Goal: Information Seeking & Learning: Learn about a topic

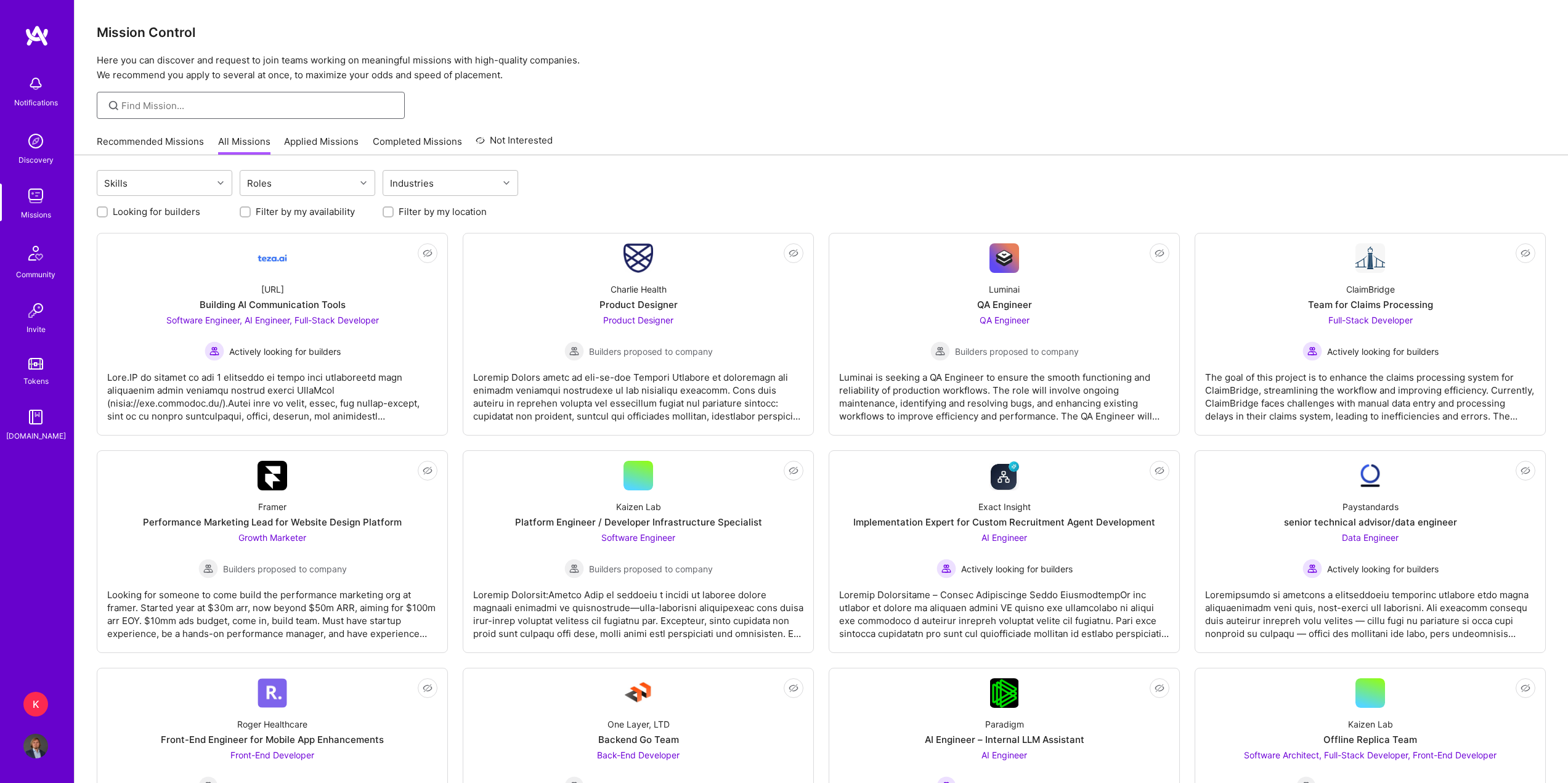
click at [241, 106] on input at bounding box center [259, 105] width 274 height 13
click at [282, 182] on div "Roles" at bounding box center [298, 183] width 115 height 25
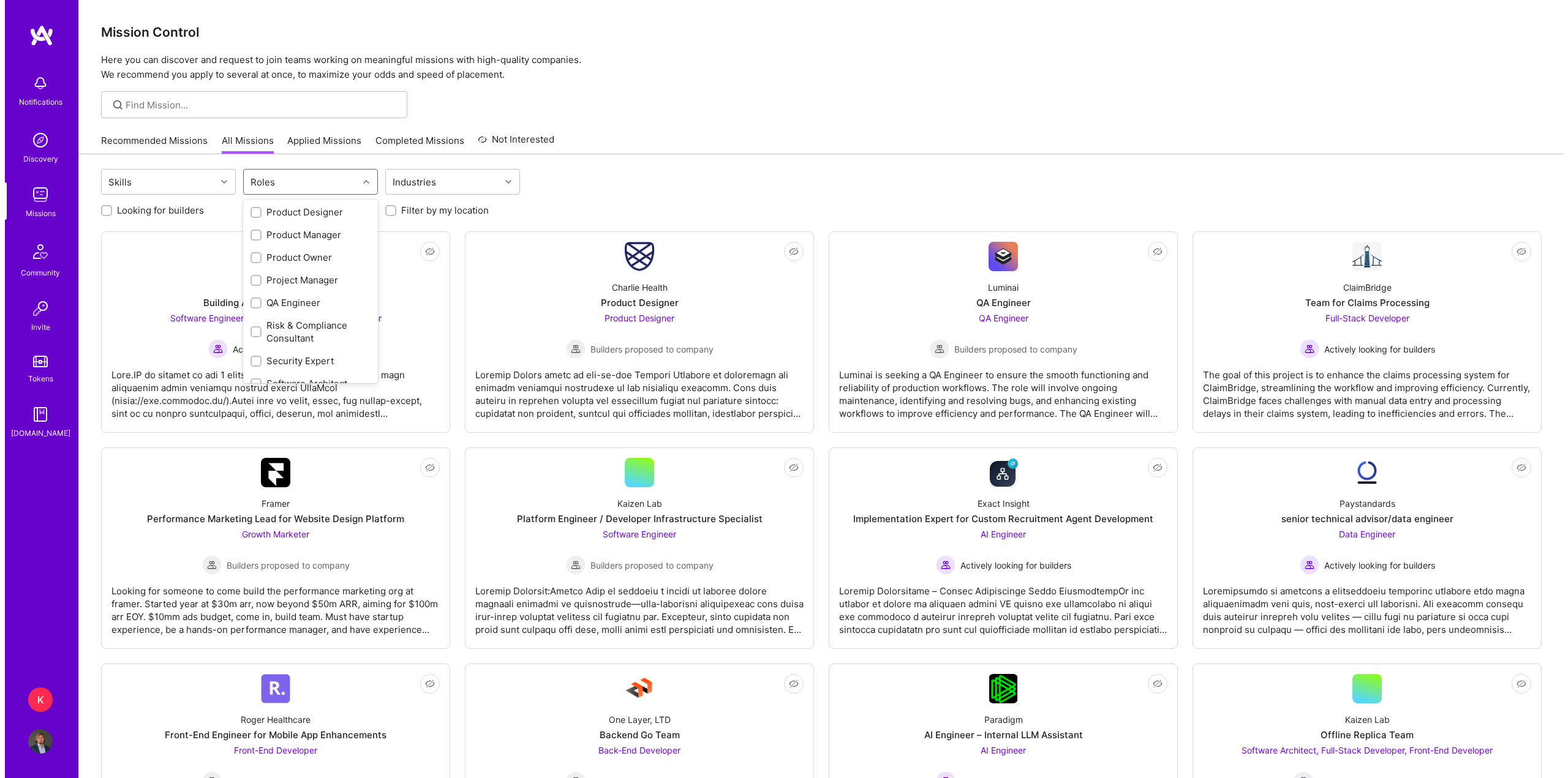
scroll to position [582, 0]
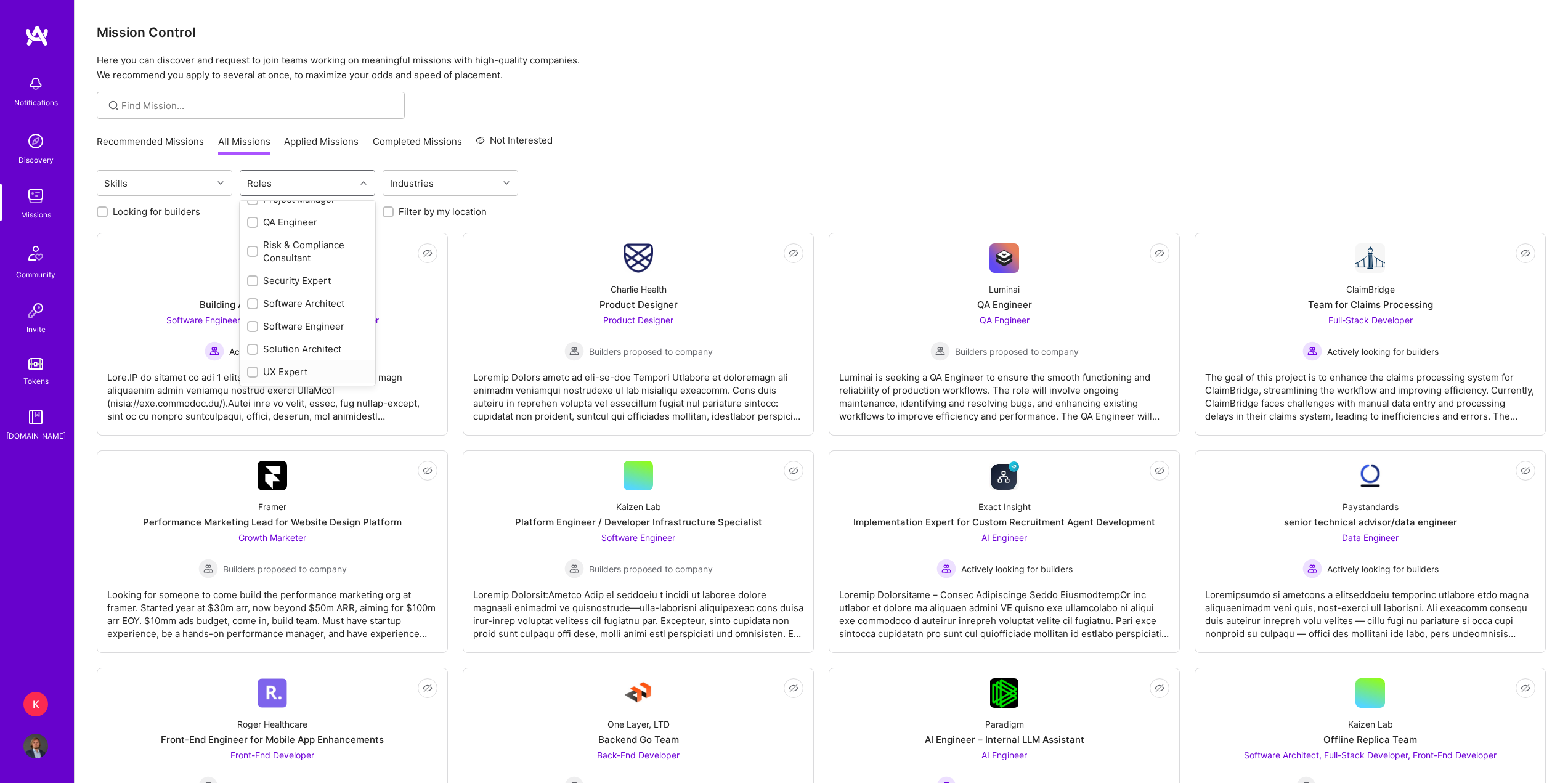
click at [286, 374] on div "UX Expert" at bounding box center [308, 372] width 121 height 13
checkbox input "true"
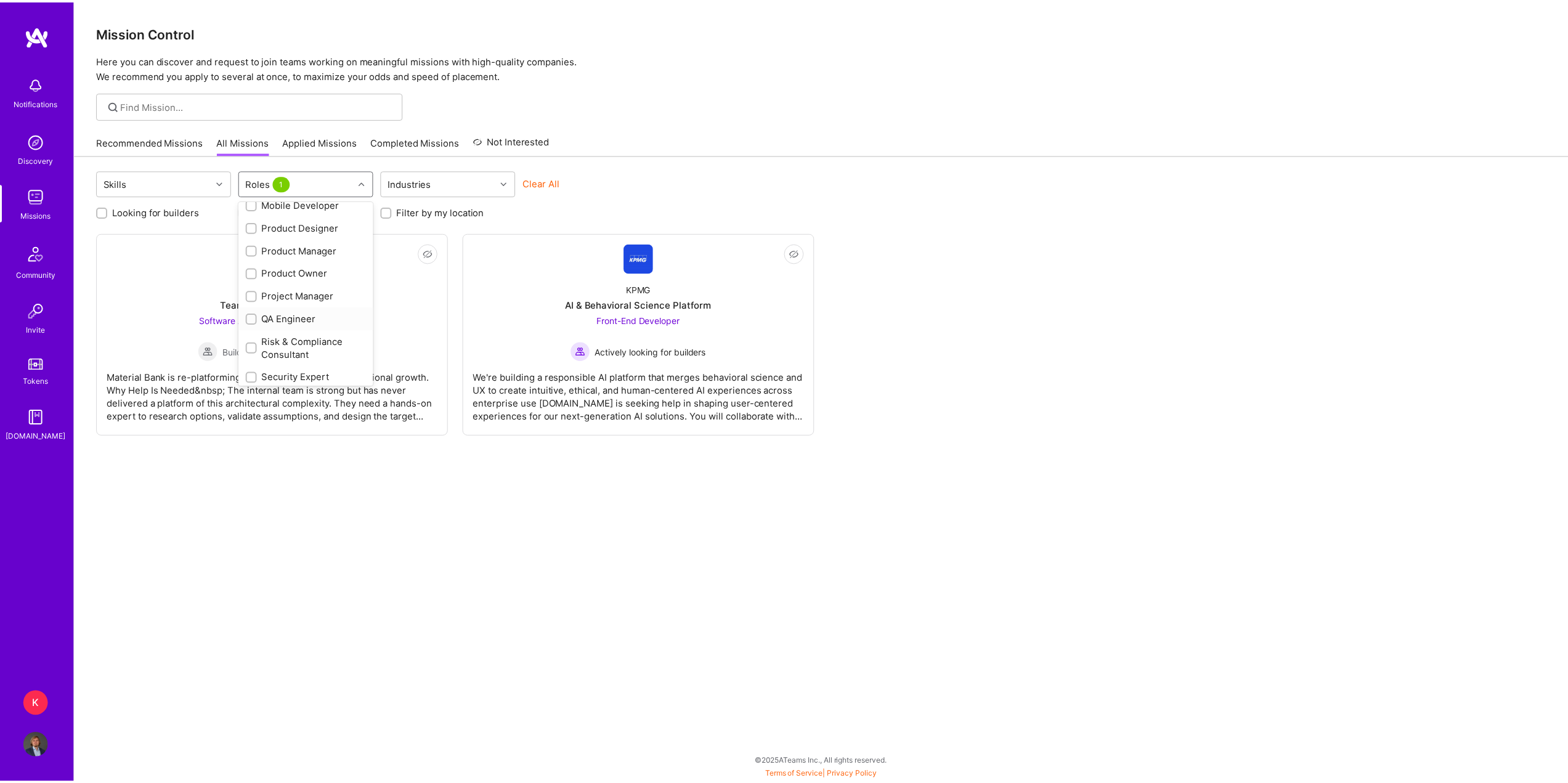
scroll to position [462, 0]
click at [302, 257] on div "Product Designer" at bounding box center [308, 254] width 121 height 13
checkbox input "true"
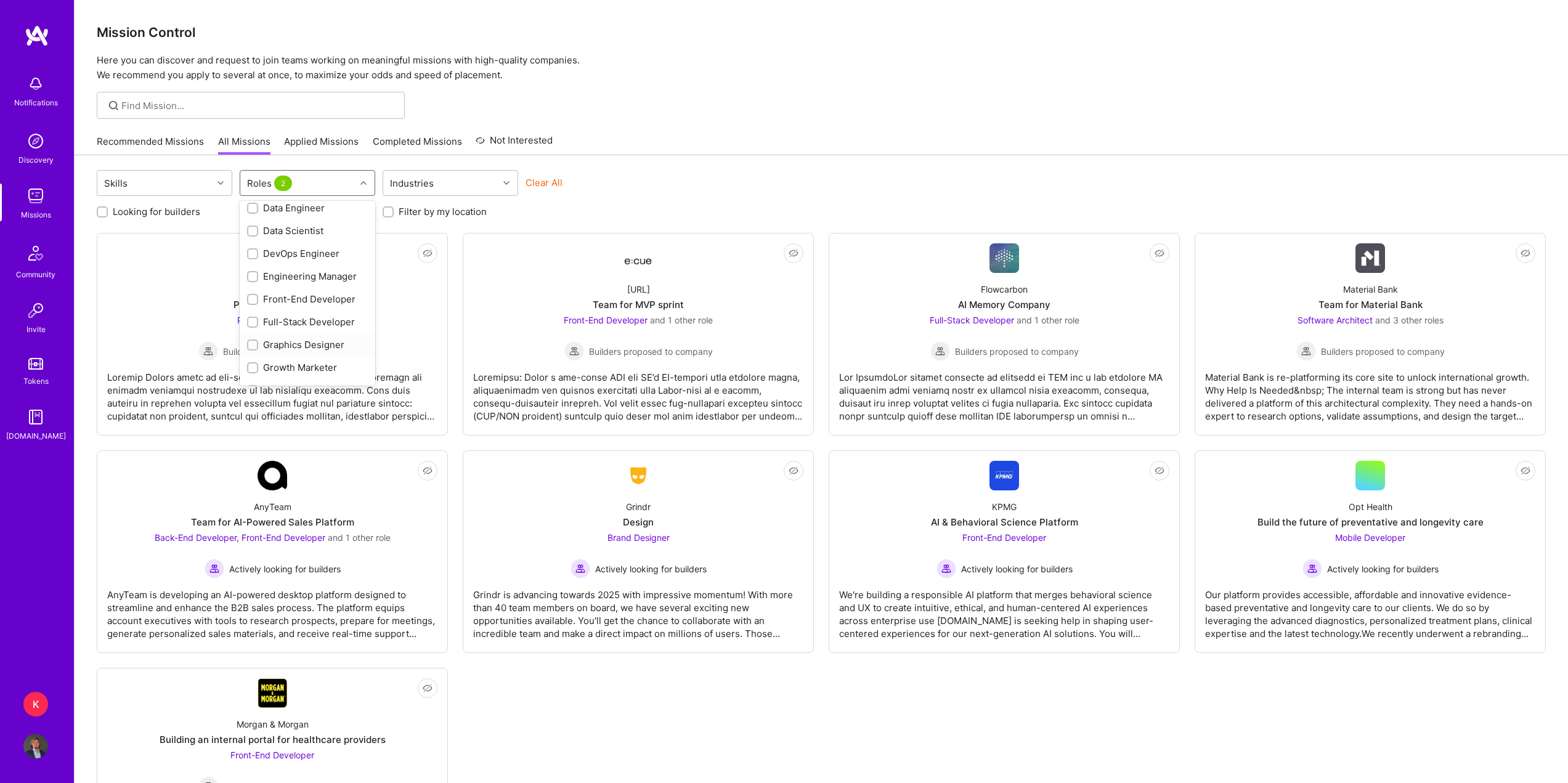
click at [328, 301] on div "AI Architect AI Engineer AI Product Manager Analytics Engineer Android Develope…" at bounding box center [308, 293] width 136 height 185
click at [318, 359] on div "Graphics Designer" at bounding box center [308, 364] width 121 height 13
checkbox input "true"
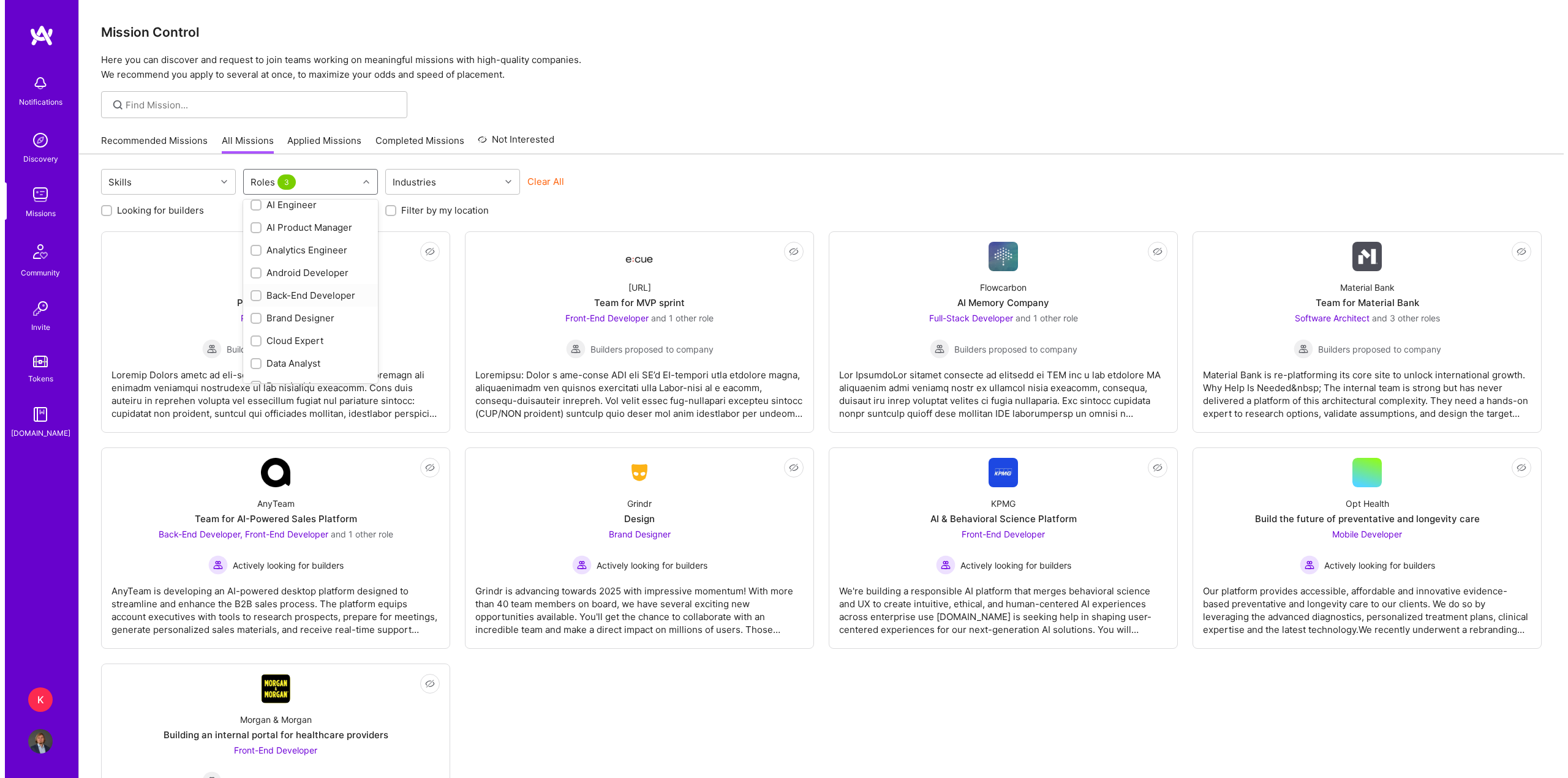
scroll to position [0, 0]
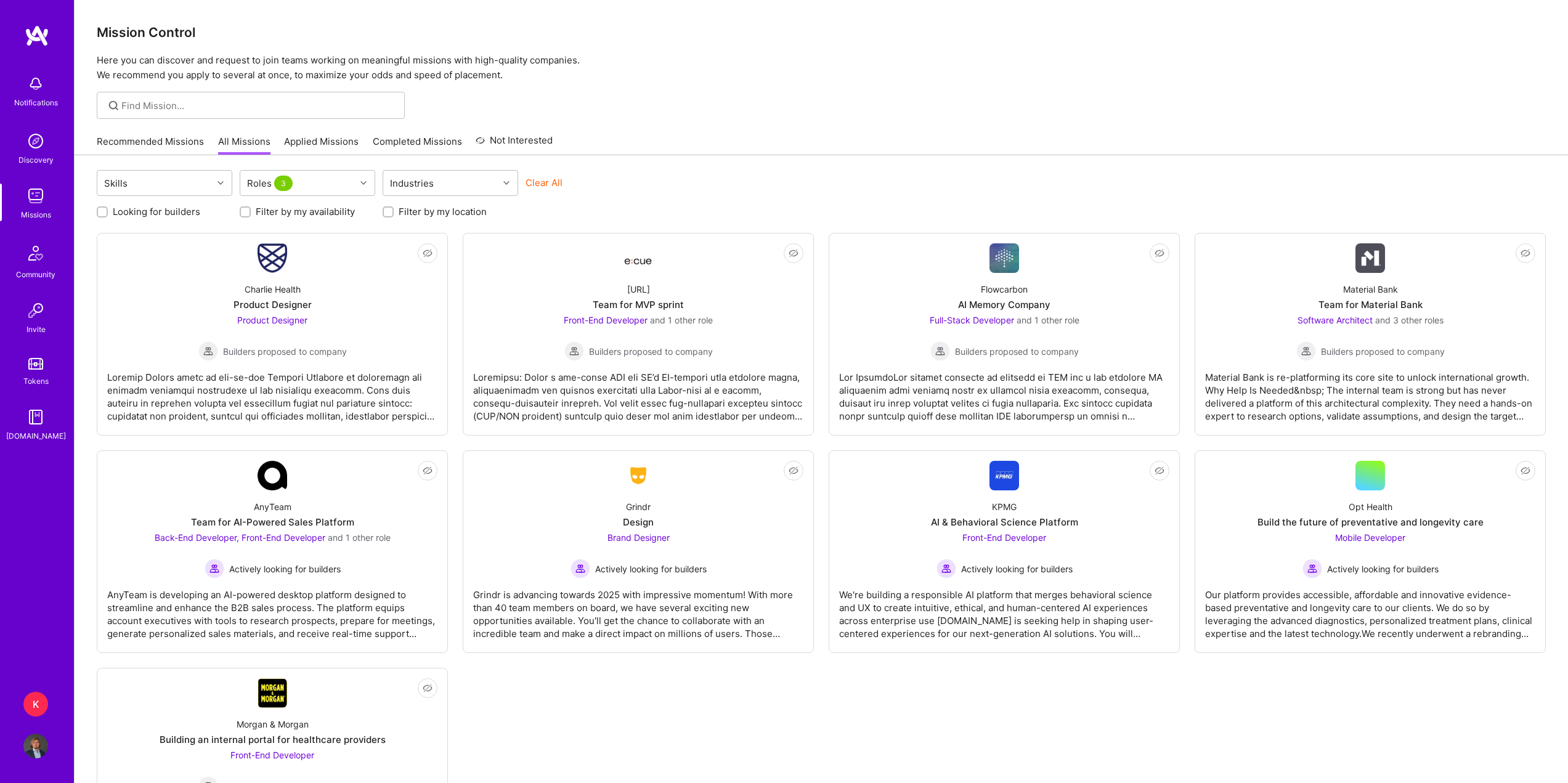
click at [725, 166] on div "Skills Roles 3 Industries Clear All Looking for builders Filter by my availabil…" at bounding box center [821, 528] width 1494 height 745
click at [426, 212] on label "Filter by my location" at bounding box center [443, 211] width 88 height 13
click at [393, 212] on input "Filter by my location" at bounding box center [389, 212] width 9 height 9
checkbox input "true"
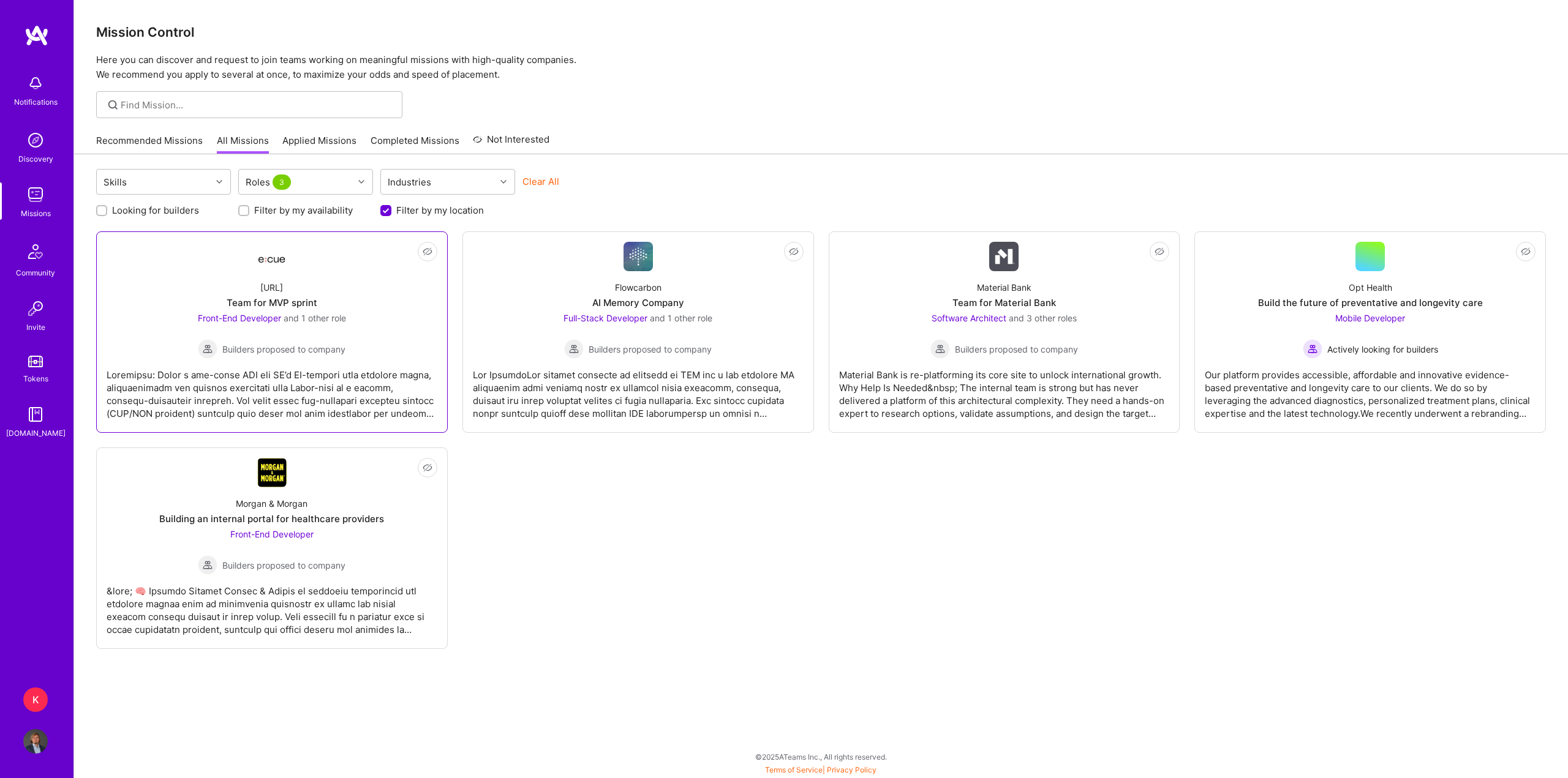
click at [383, 289] on div "[URL] Team for MVP sprint Front-End Developer and 1 other role Builders propose…" at bounding box center [272, 315] width 331 height 88
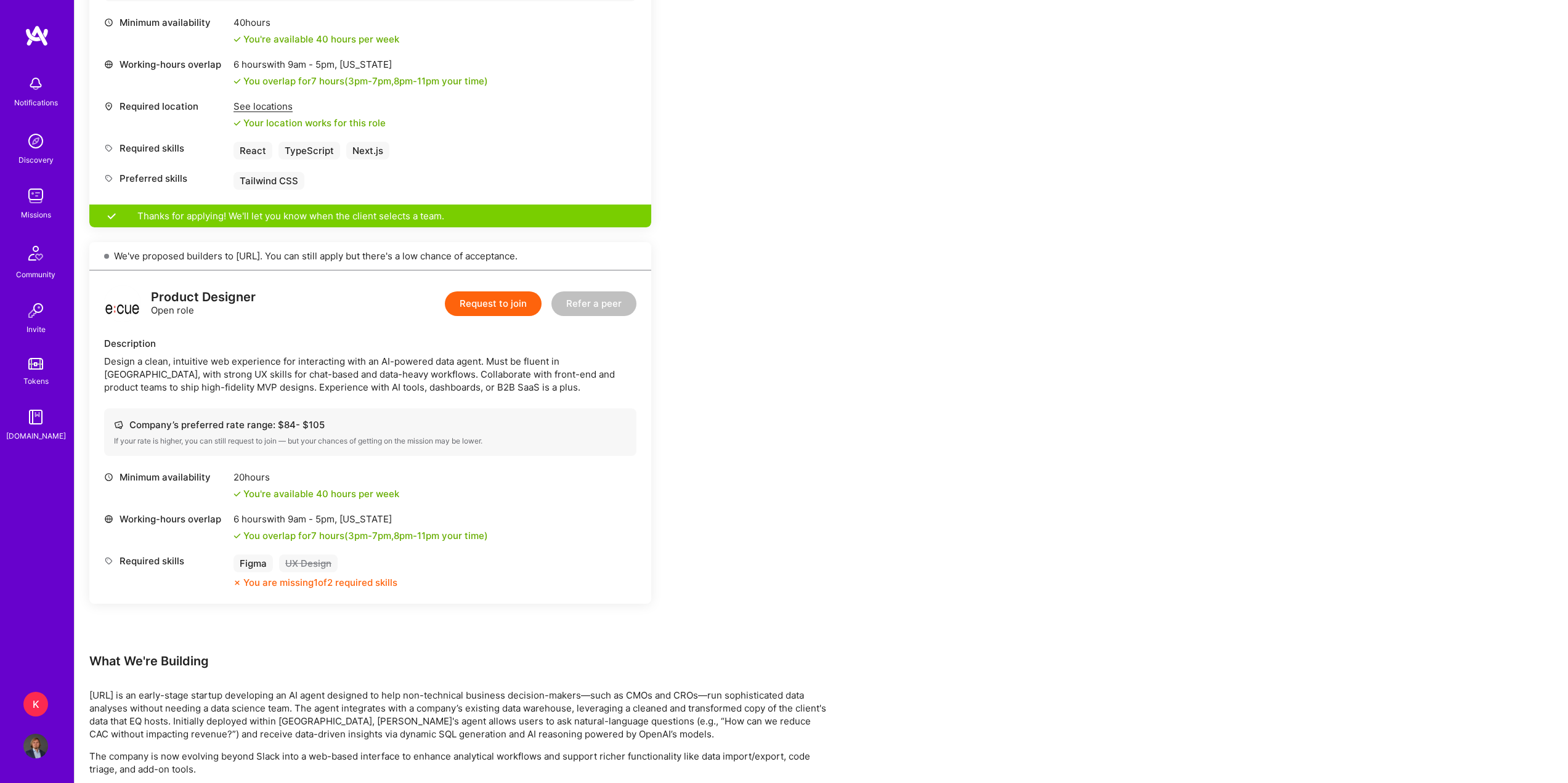
scroll to position [678, 0]
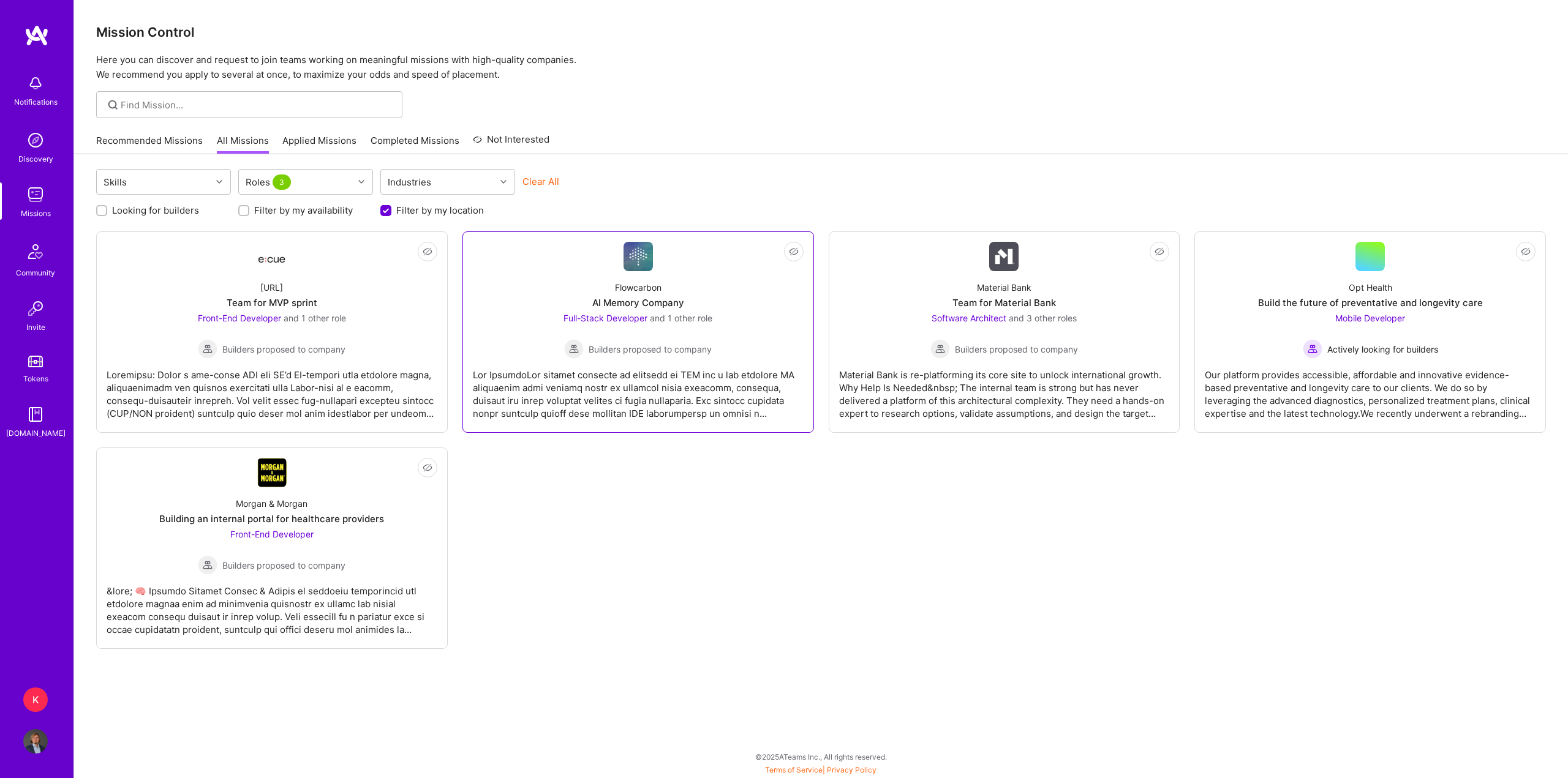
click at [612, 293] on div "Flowcarbon AI Memory Company Full-Stack Developer and 1 other role Builders pro…" at bounding box center [638, 315] width 331 height 88
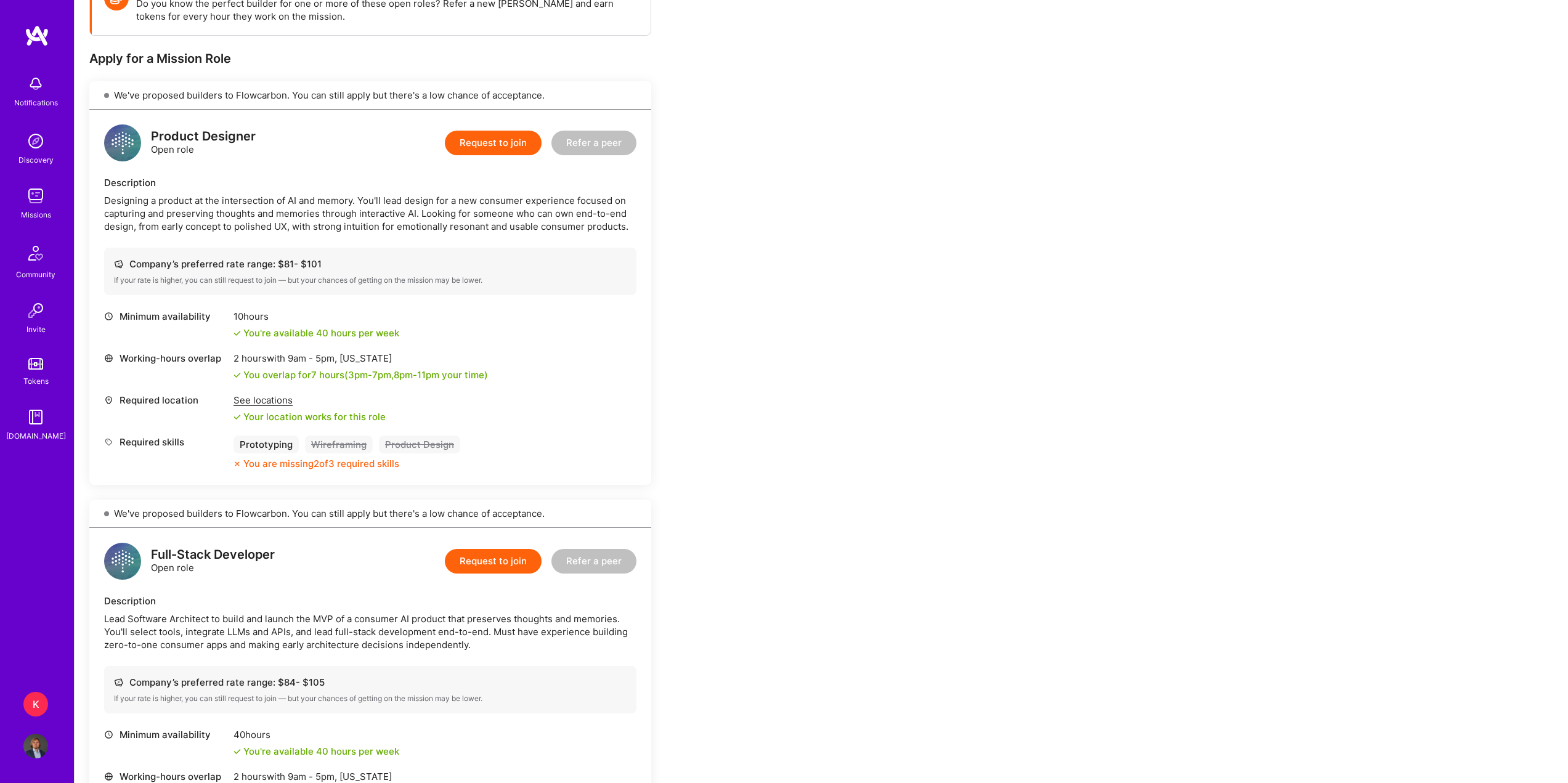
scroll to position [185, 0]
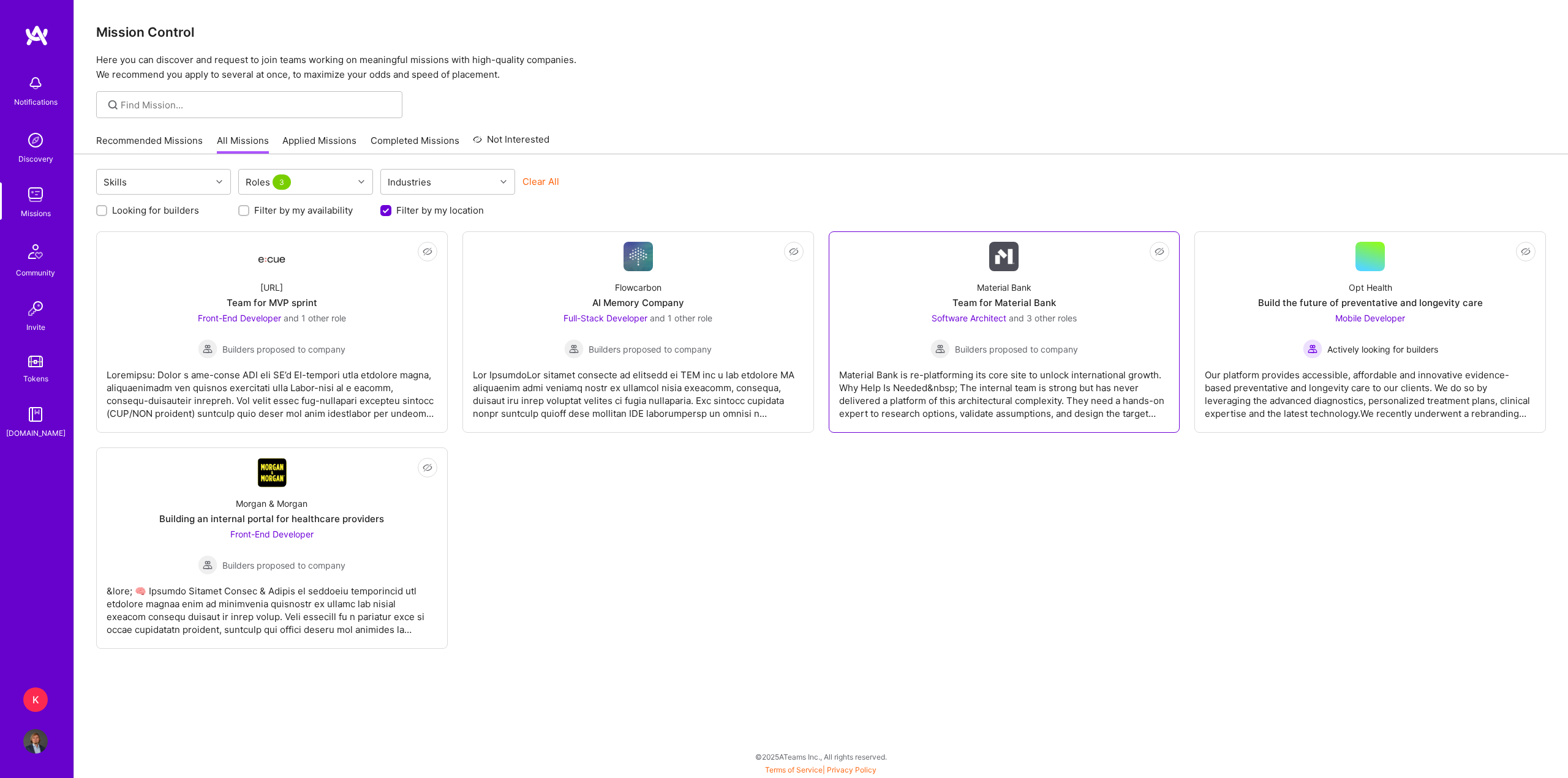
click at [978, 297] on div "Team for Material Bank" at bounding box center [1004, 302] width 104 height 13
click at [1287, 325] on div "Opt Health Build the future of preventative and longevity care Mobile Developer…" at bounding box center [1370, 315] width 331 height 88
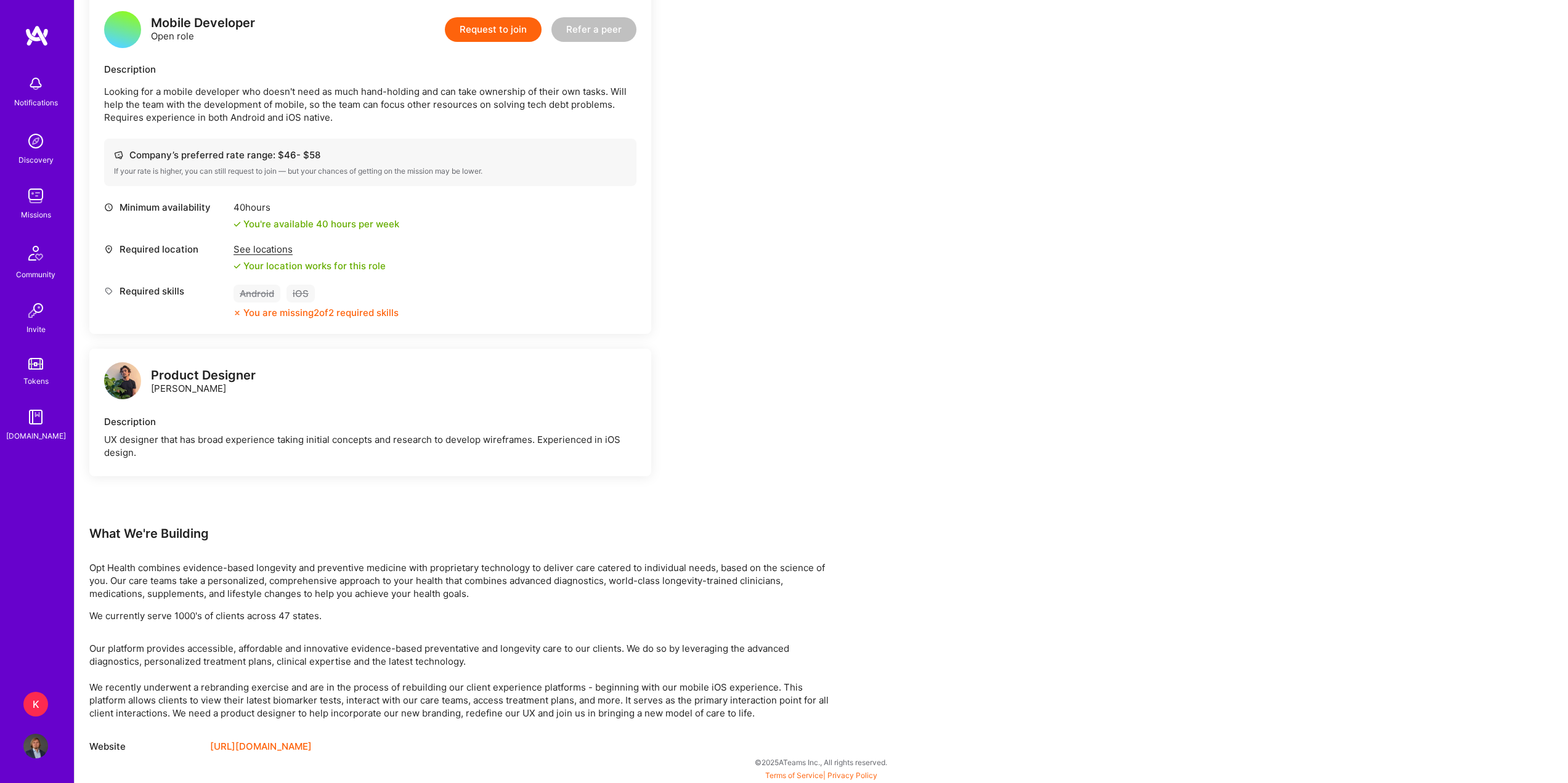
scroll to position [321, 0]
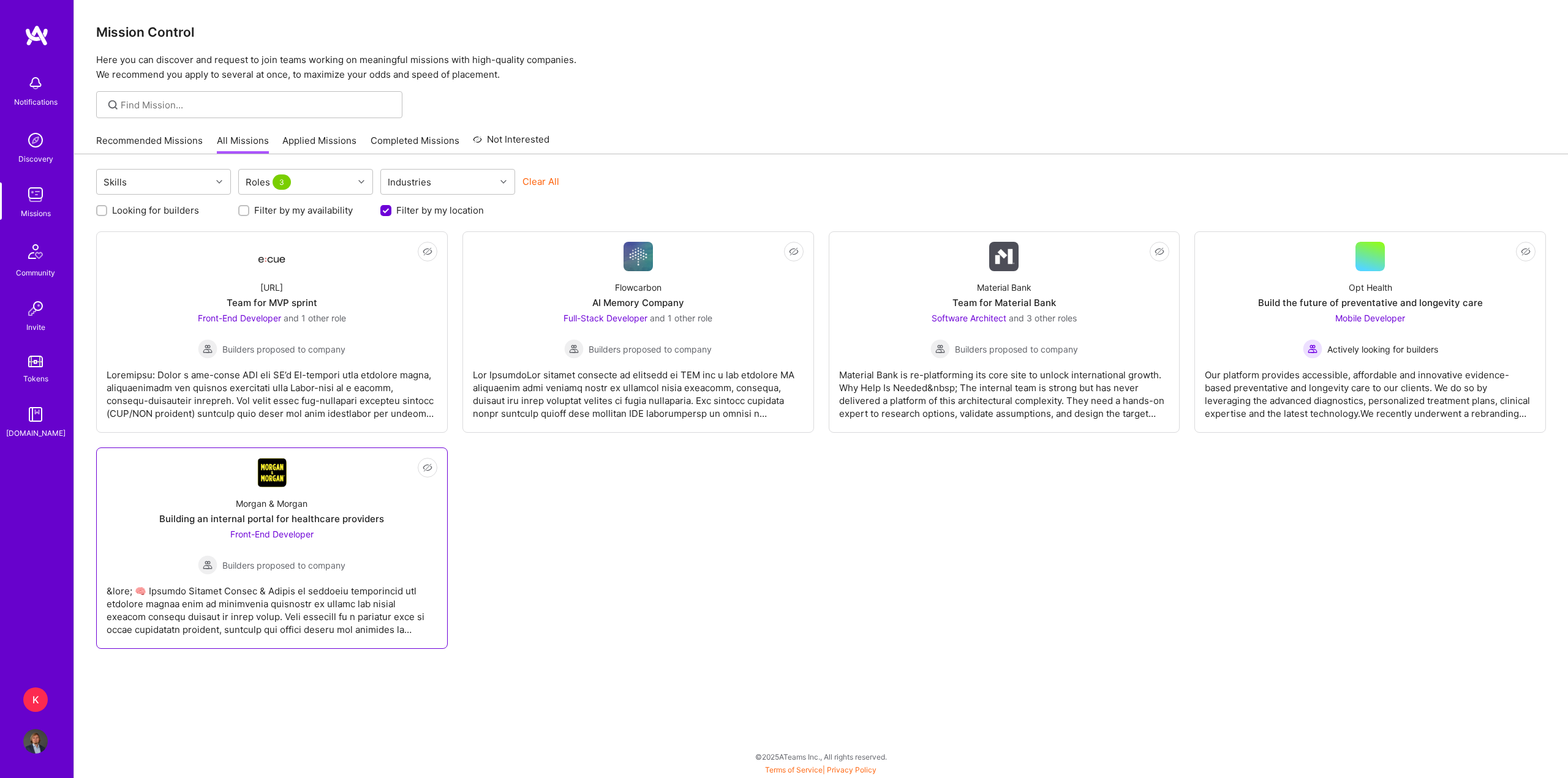
click at [167, 474] on link "Not Interested [PERSON_NAME] & [PERSON_NAME] Building an internal portal for he…" at bounding box center [272, 548] width 331 height 180
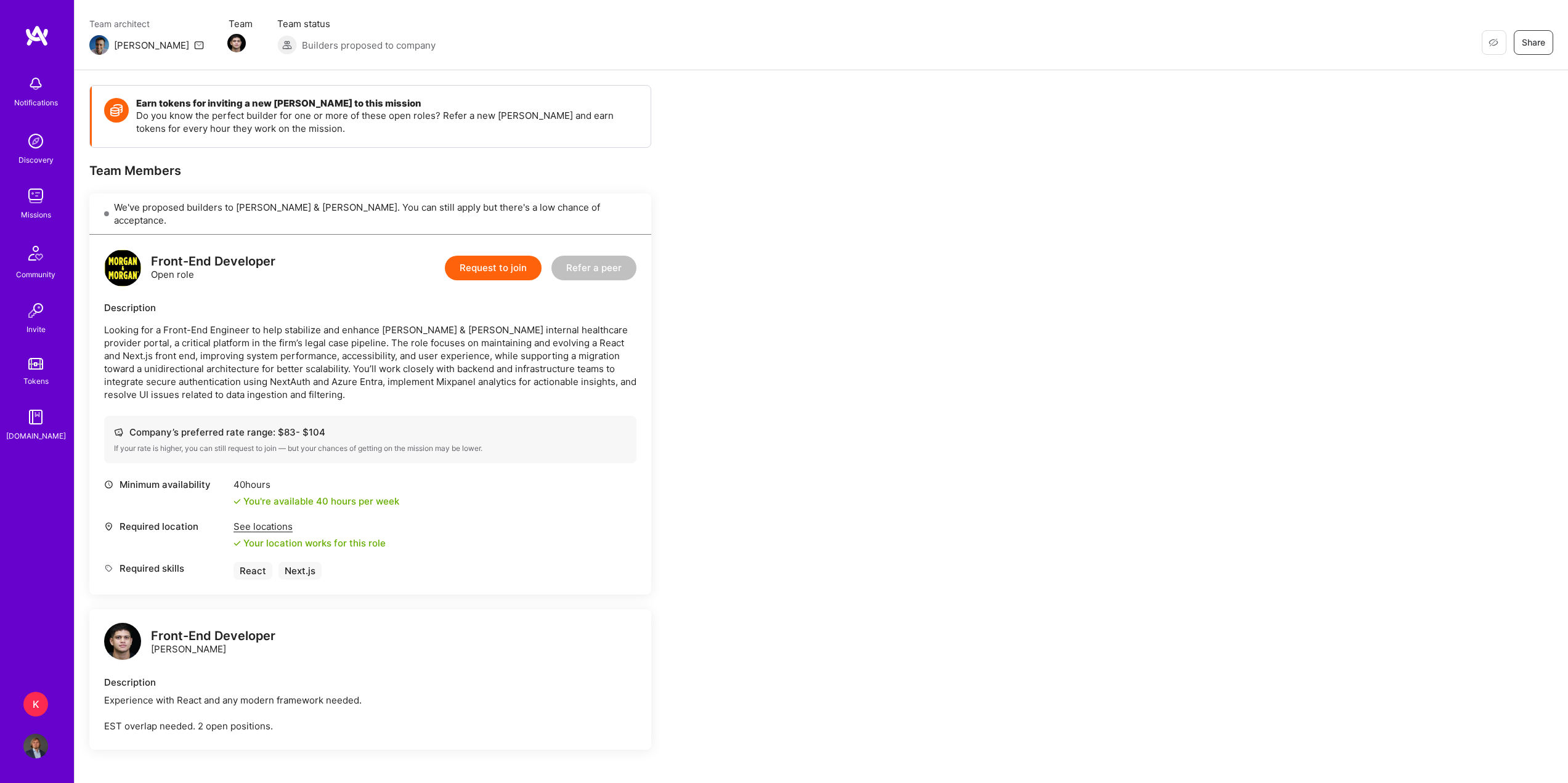
scroll to position [247, 0]
